Goal: Information Seeking & Learning: Compare options

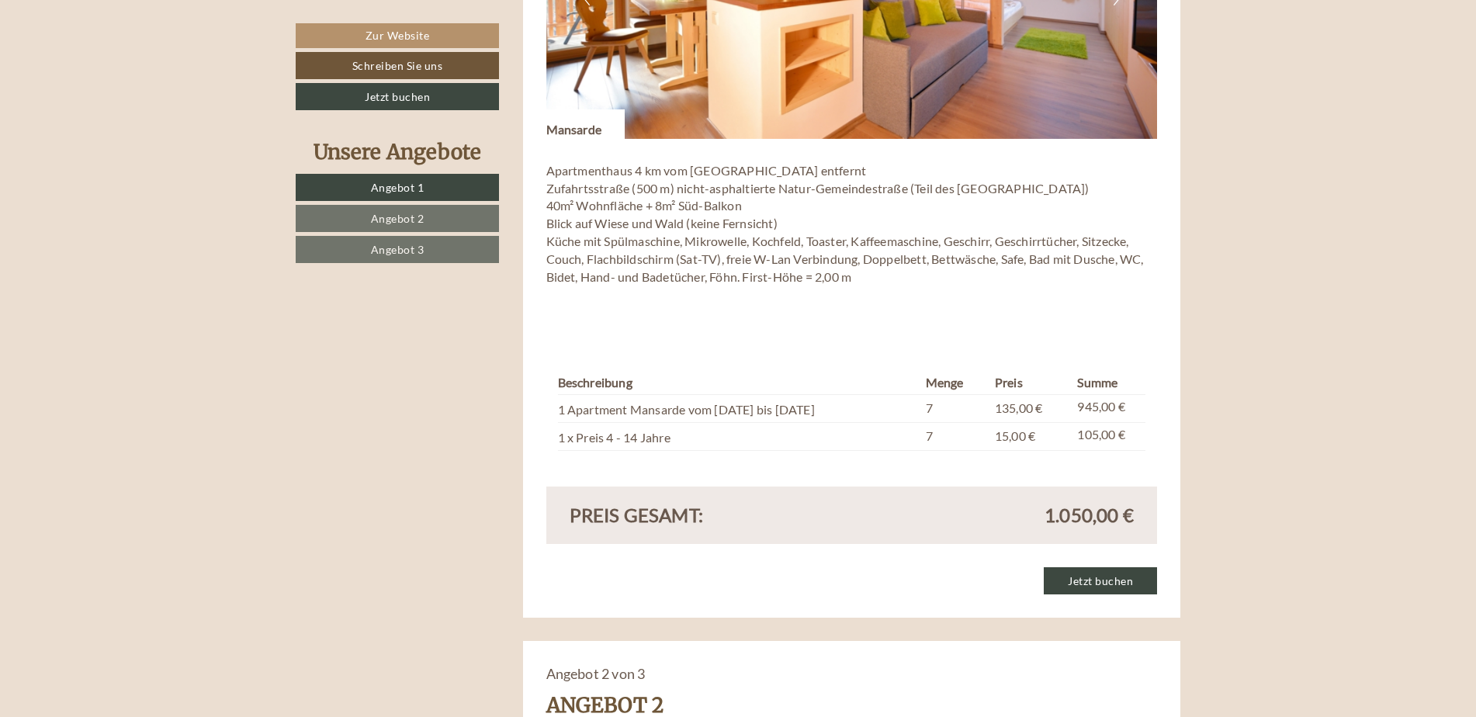
scroll to position [1320, 0]
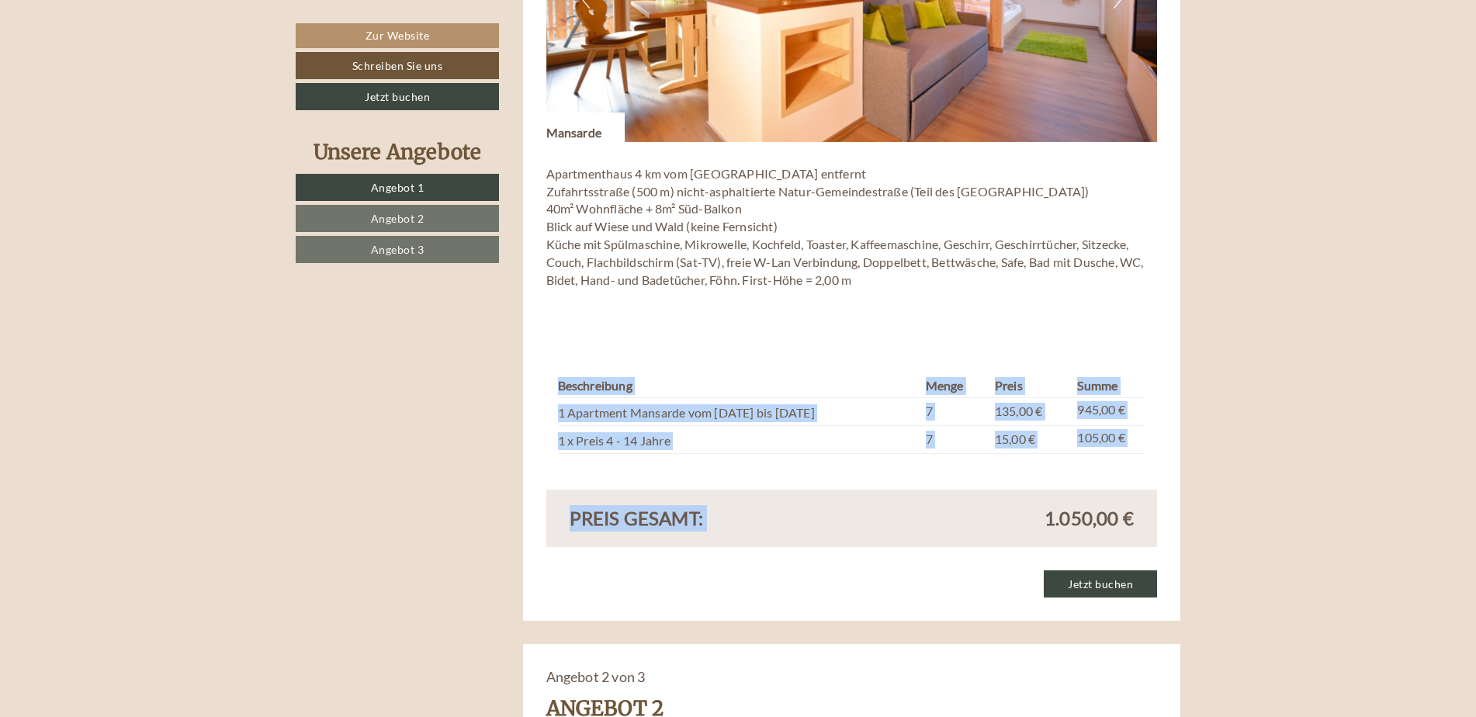
drag, startPoint x: 683, startPoint y: 461, endPoint x: 899, endPoint y: 526, distance: 225.4
click at [899, 526] on div "Angebot 1 von 3 Angebot 1 1x Mansarde 3 Personen: Ferienwohnung Verpflegung: oh…" at bounding box center [852, 108] width 658 height 1026
drag, startPoint x: 899, startPoint y: 526, endPoint x: 889, endPoint y: 532, distance: 11.5
click at [889, 532] on div "1.050,00 €" at bounding box center [999, 518] width 294 height 26
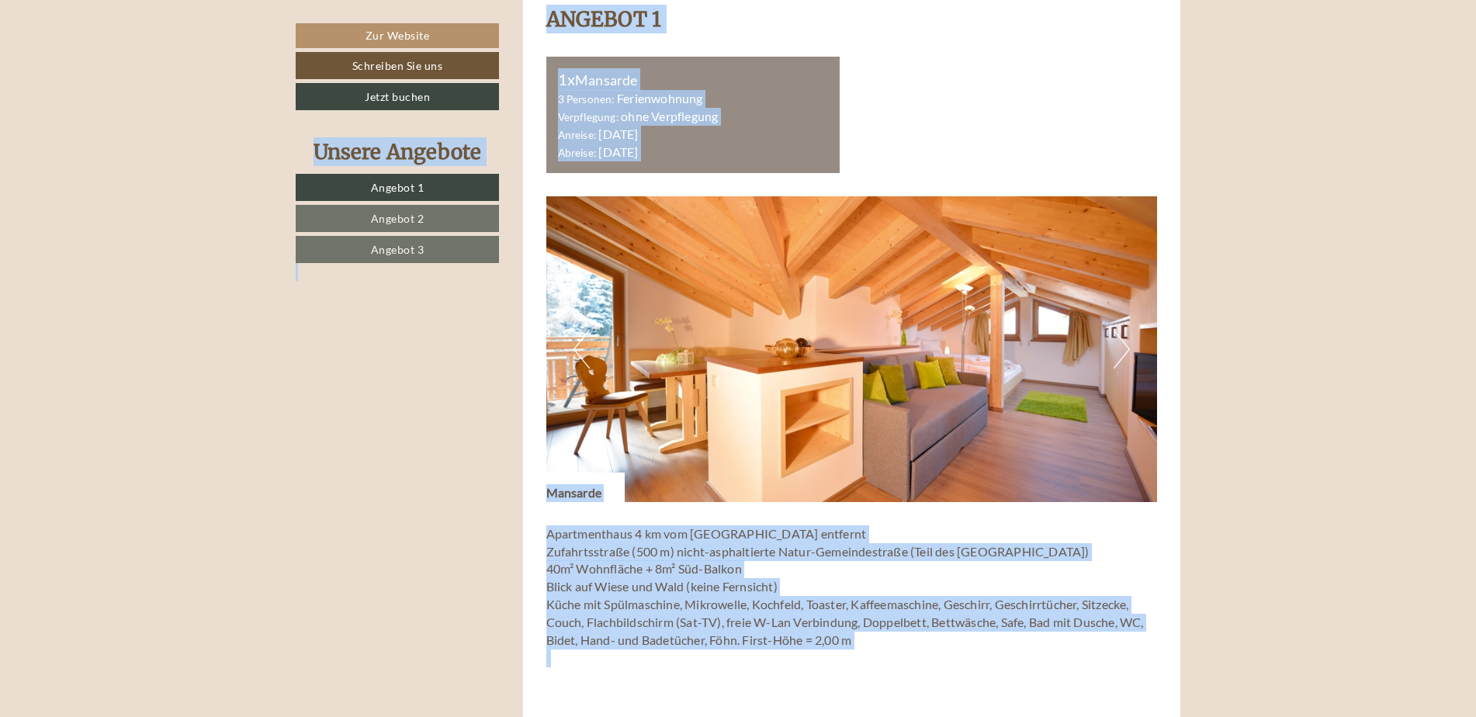
drag, startPoint x: 796, startPoint y: 622, endPoint x: 54, endPoint y: -34, distance: 990.4
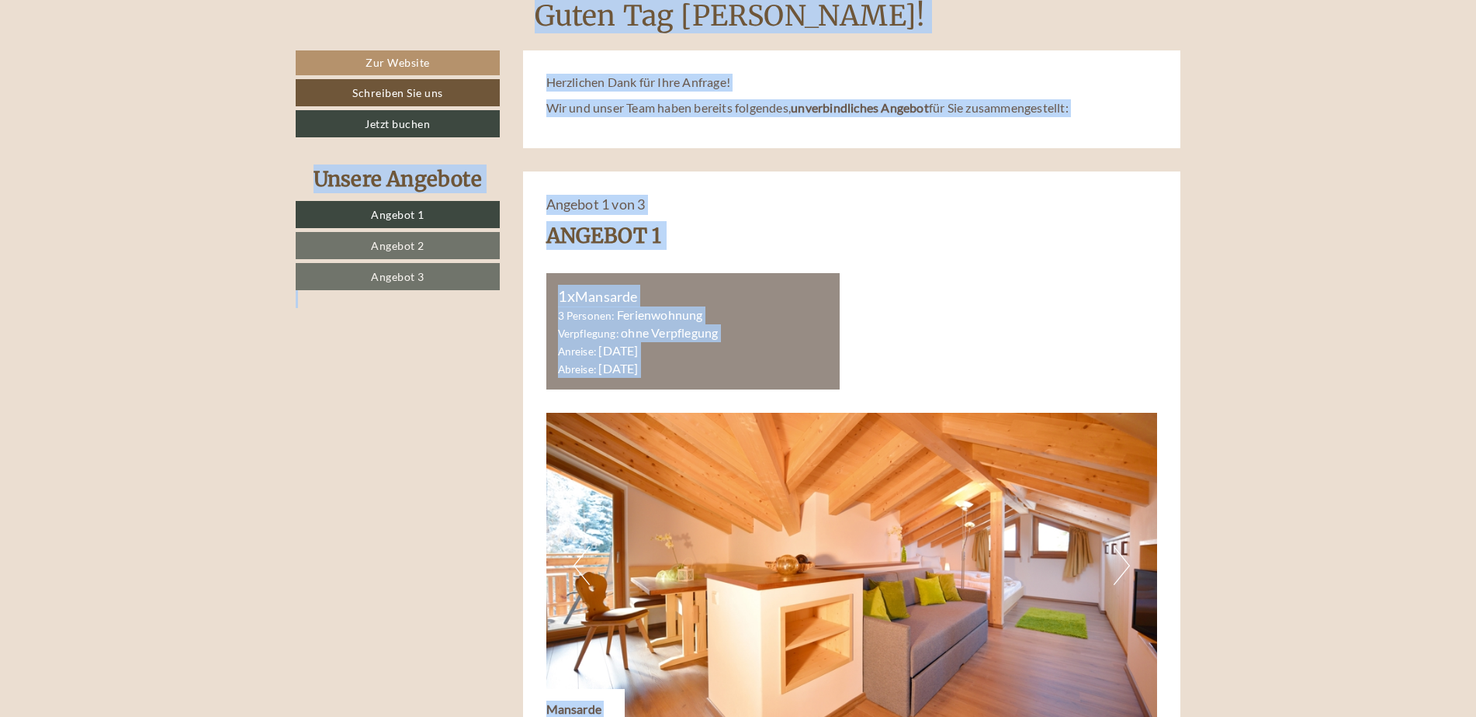
click at [596, 453] on img at bounding box center [852, 566] width 612 height 306
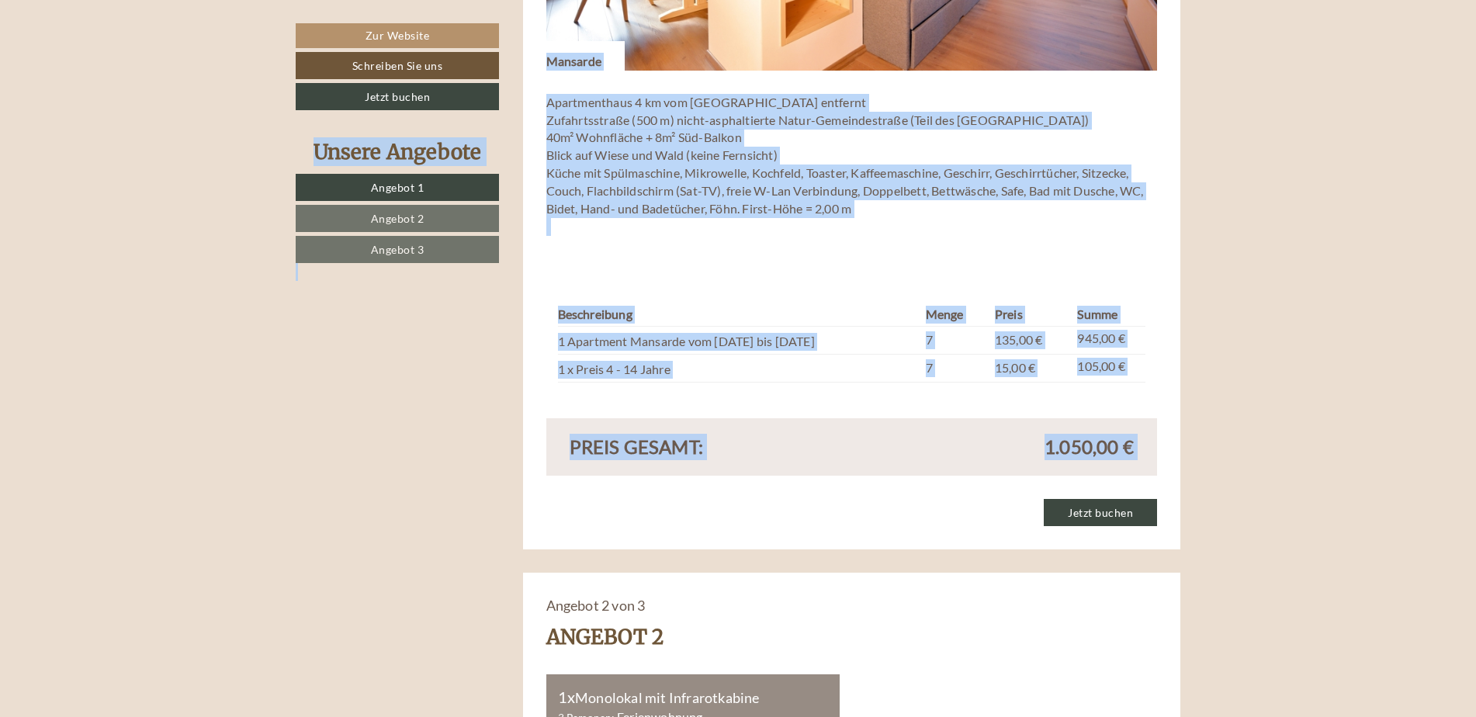
scroll to position [1364, 0]
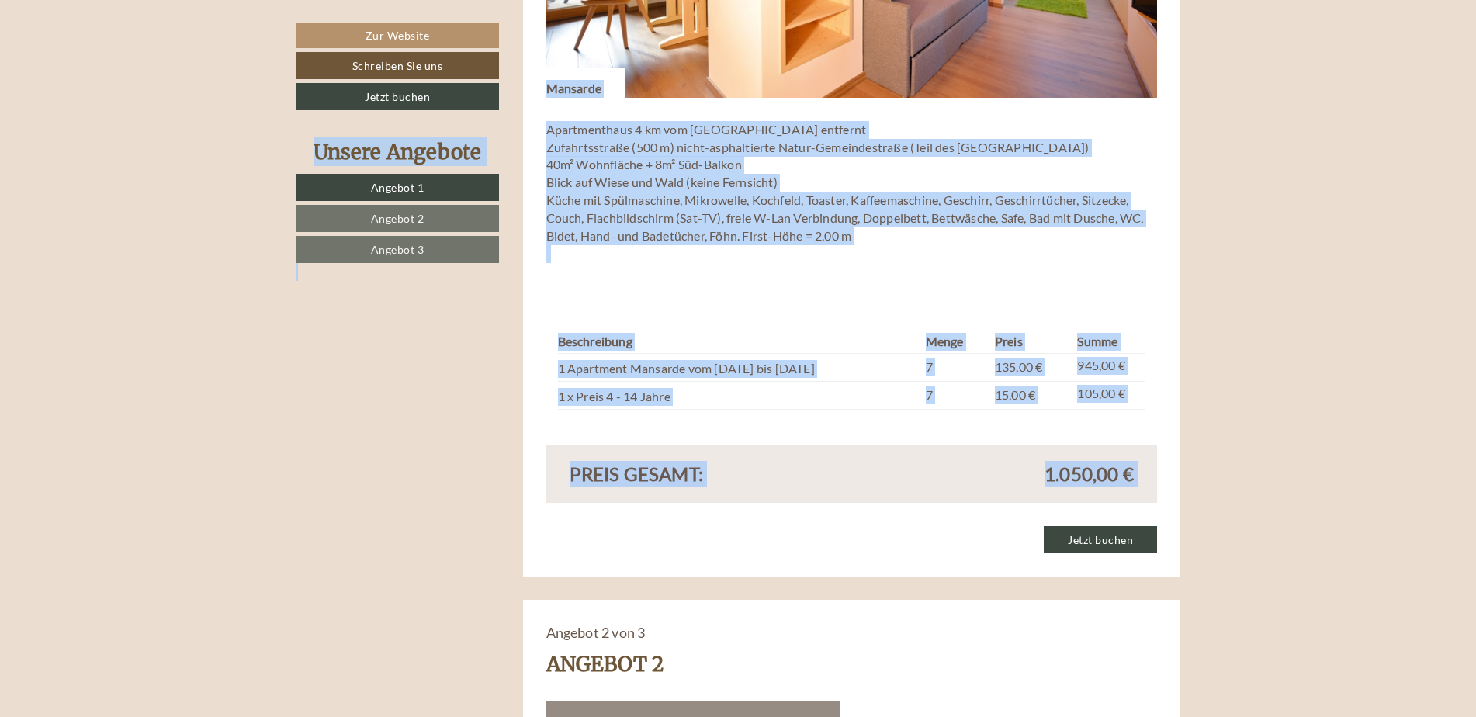
click at [650, 366] on td "1 Apartment Mansarde vom [DATE] bis [DATE]" at bounding box center [739, 368] width 362 height 28
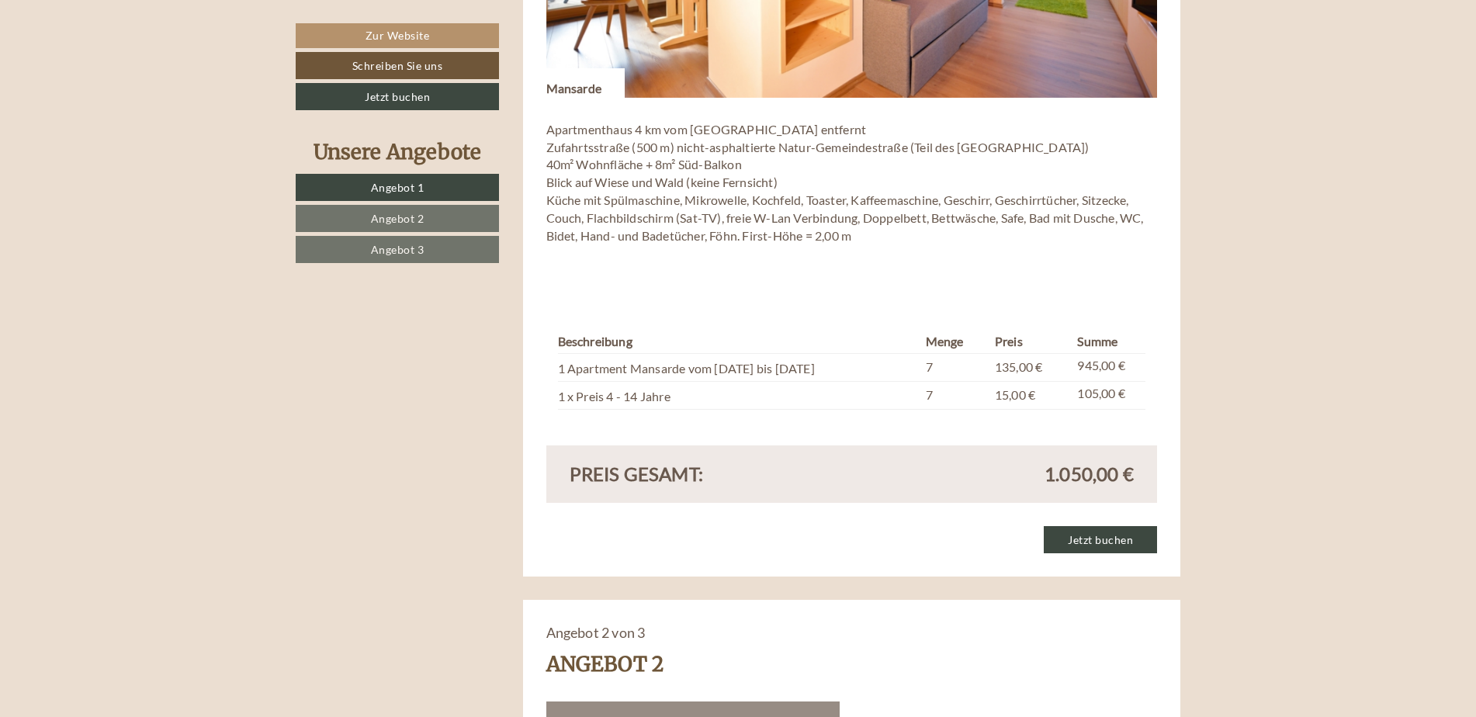
drag, startPoint x: 650, startPoint y: 420, endPoint x: 779, endPoint y: 434, distance: 129.6
click at [779, 434] on div "Beschreibung Menge Preis Summe 1 Apartment Mansarde vom [DATE] bis [DATE] 7 135…" at bounding box center [852, 370] width 612 height 152
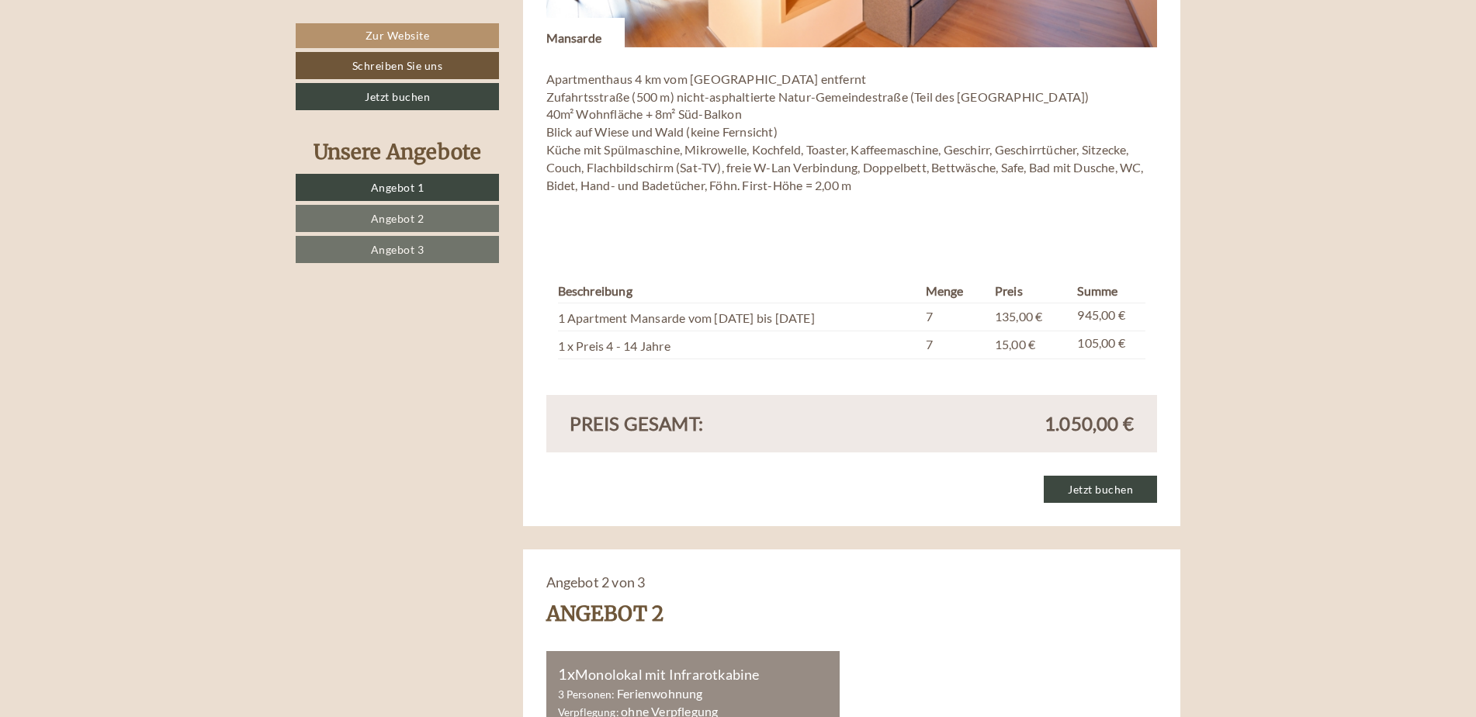
scroll to position [1442, 0]
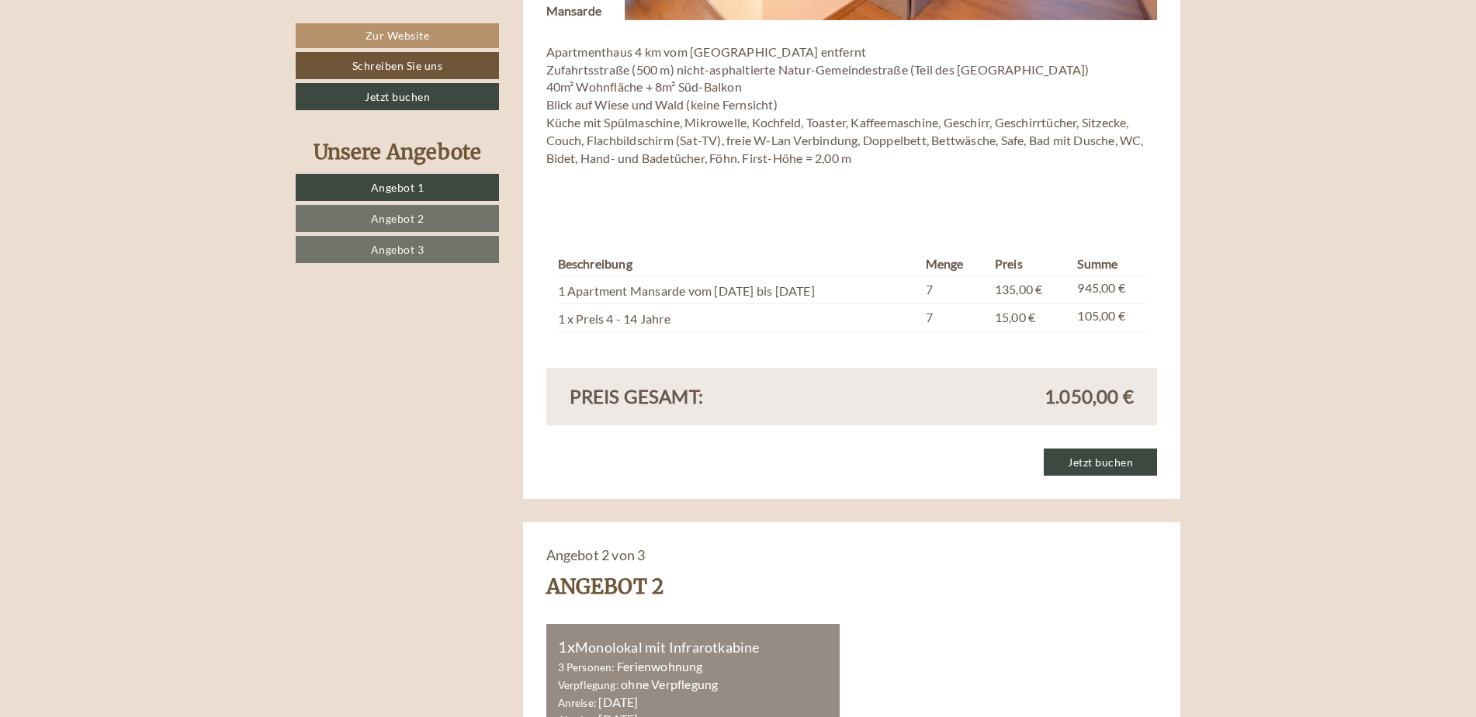
drag, startPoint x: 779, startPoint y: 434, endPoint x: 743, endPoint y: 401, distance: 48.9
click at [384, 220] on span "Angebot 2" at bounding box center [398, 218] width 54 height 13
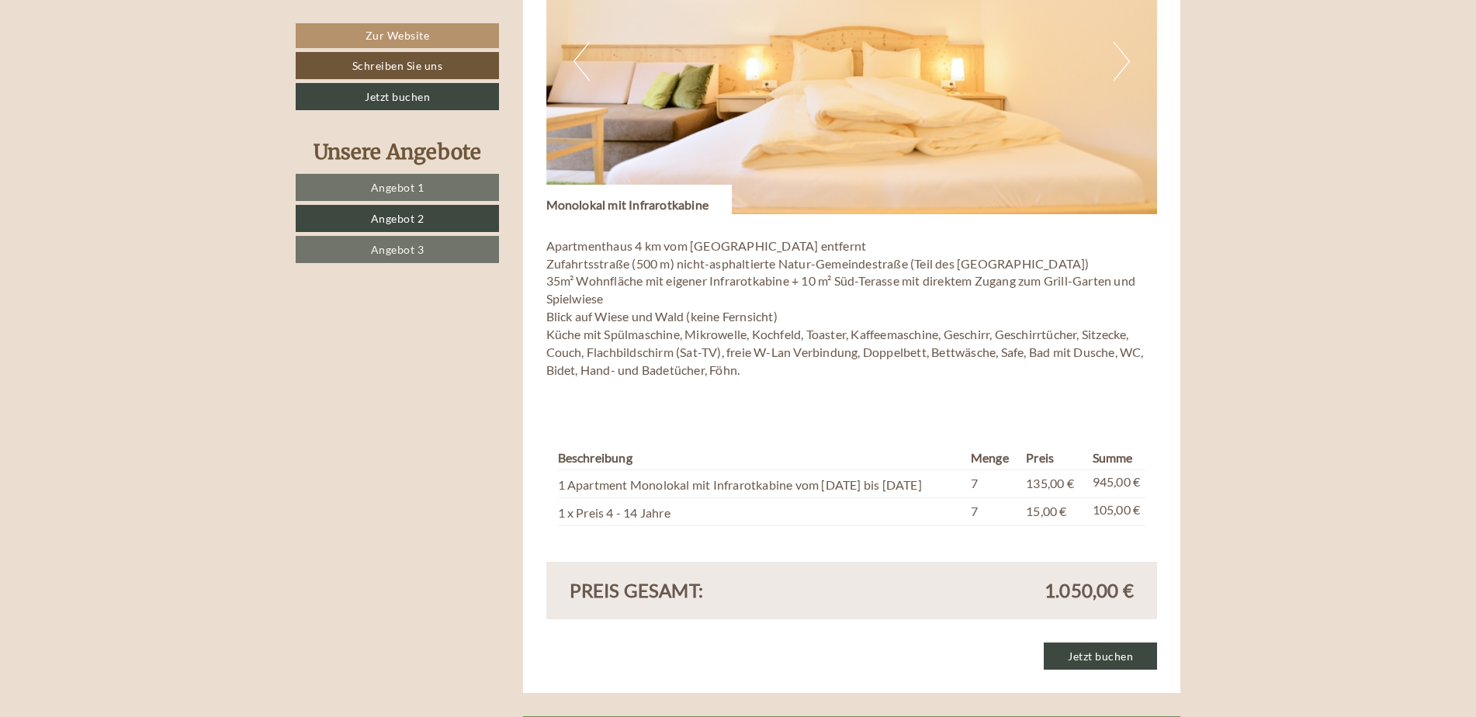
scroll to position [1380, 0]
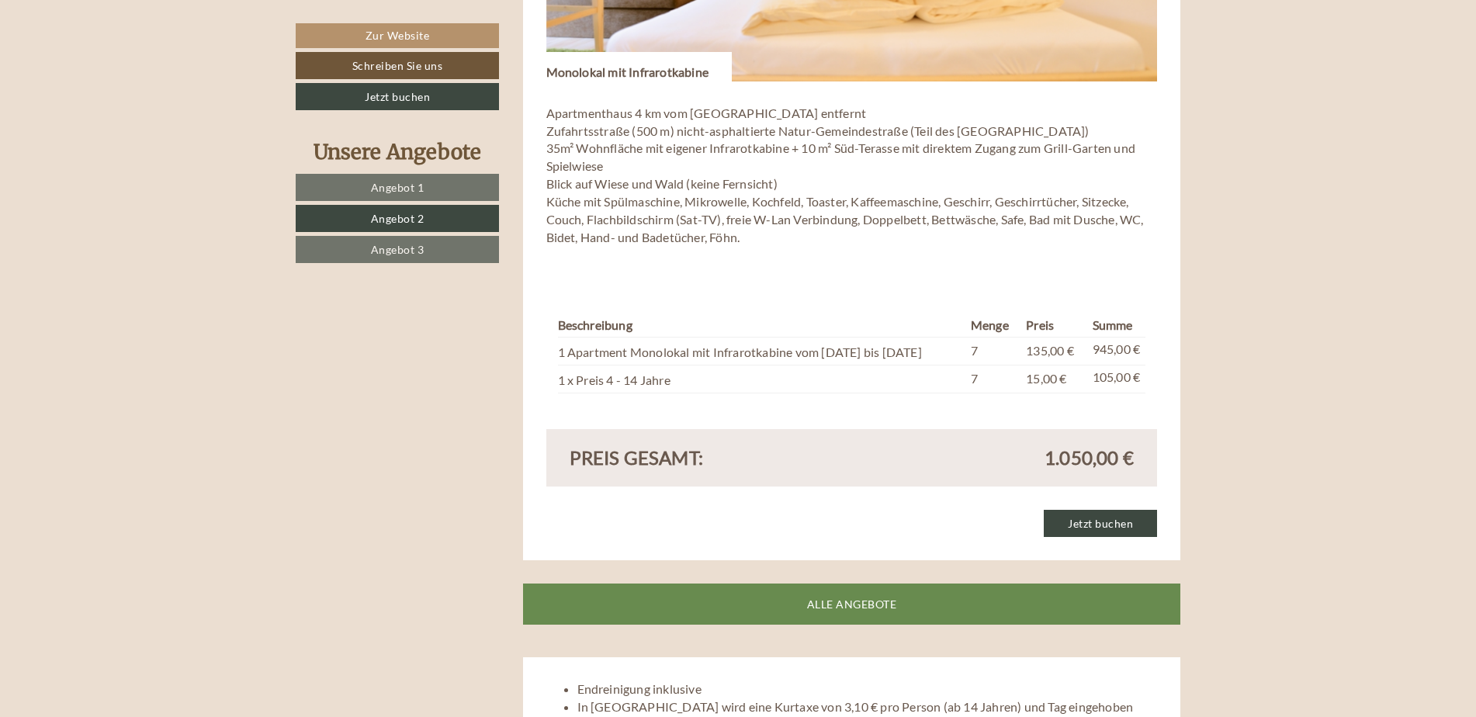
click at [358, 253] on link "Angebot 3" at bounding box center [397, 249] width 203 height 27
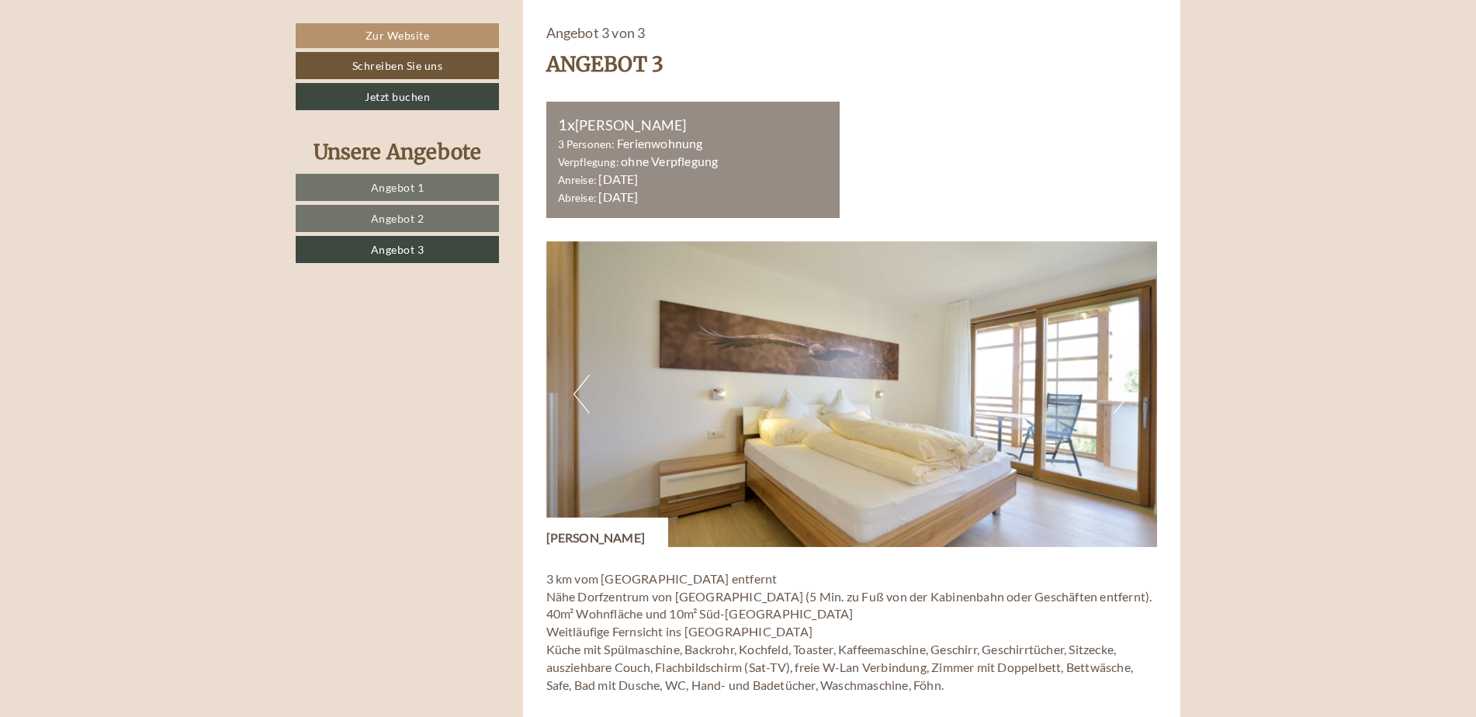
click at [395, 207] on link "Angebot 2" at bounding box center [397, 218] width 203 height 27
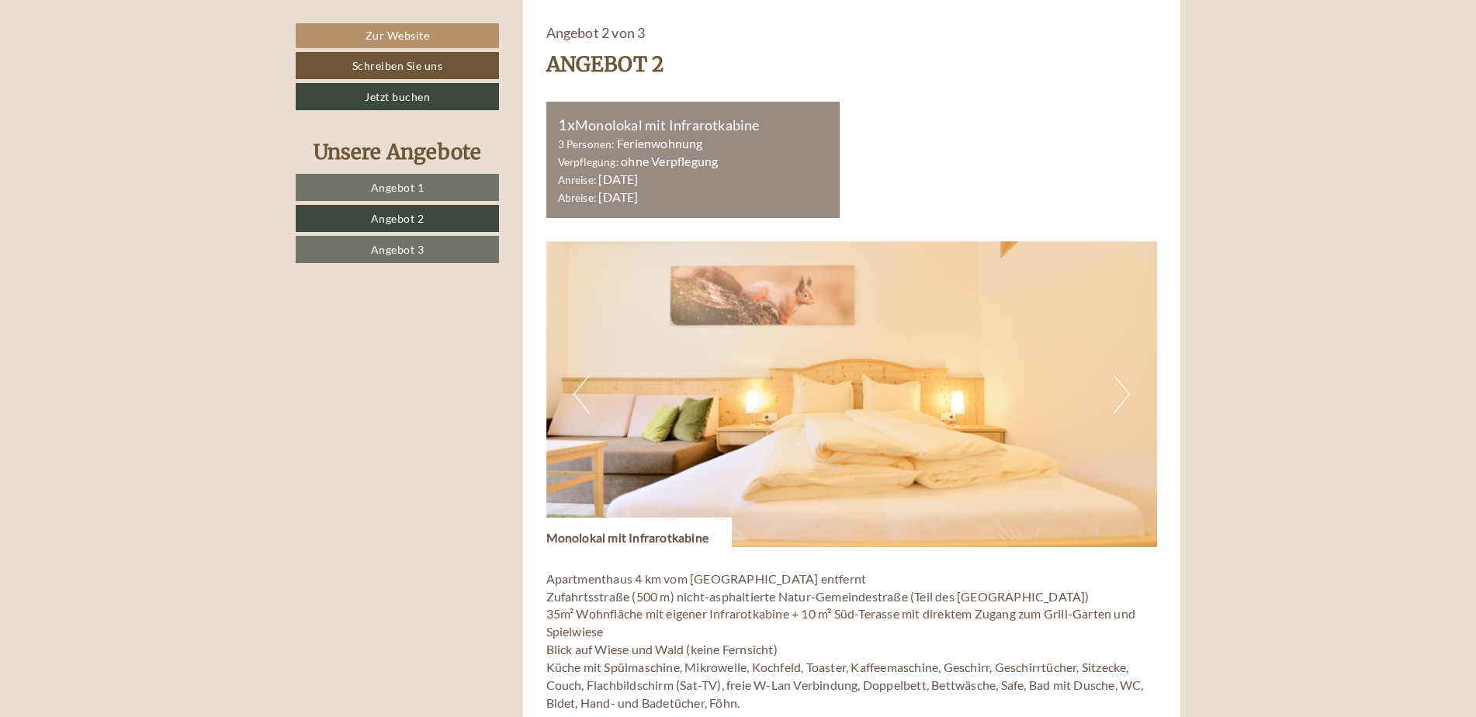
click at [400, 193] on span "Angebot 1" at bounding box center [398, 187] width 54 height 13
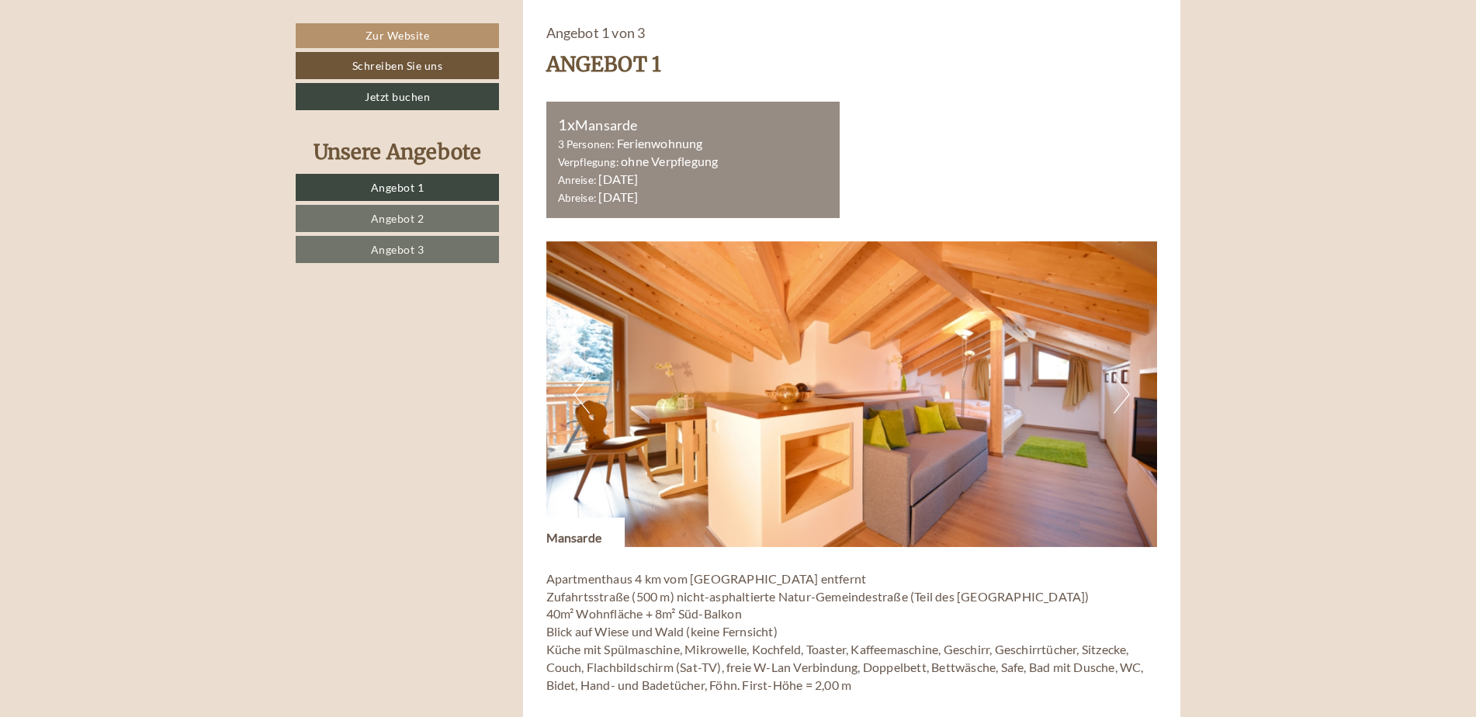
click at [400, 192] on span "Angebot 1" at bounding box center [398, 187] width 54 height 13
